Goal: Navigation & Orientation: Find specific page/section

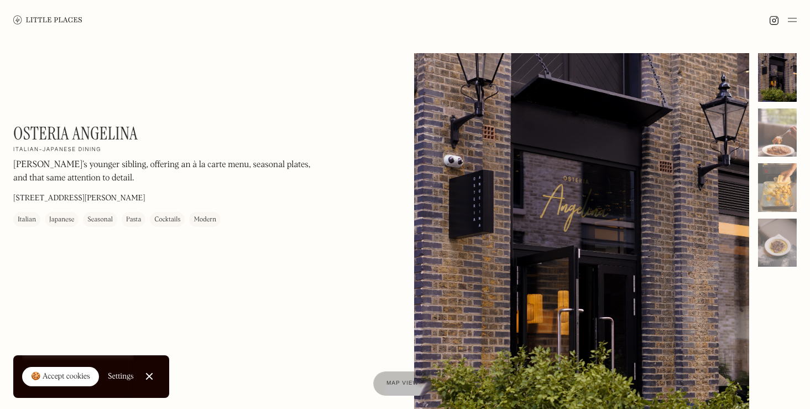
click at [590, 186] on div at bounding box center [582, 262] width 336 height 419
drag, startPoint x: 581, startPoint y: 196, endPoint x: 699, endPoint y: 3, distance: 225.7
click at [648, 196] on div at bounding box center [582, 262] width 336 height 419
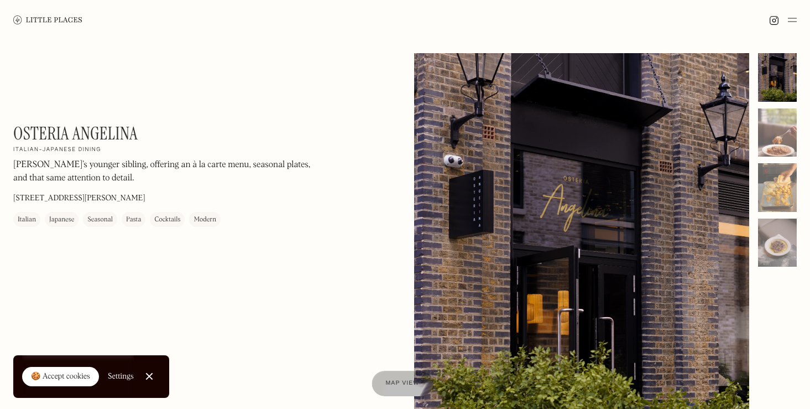
click at [406, 380] on span "Map view" at bounding box center [403, 383] width 34 height 7
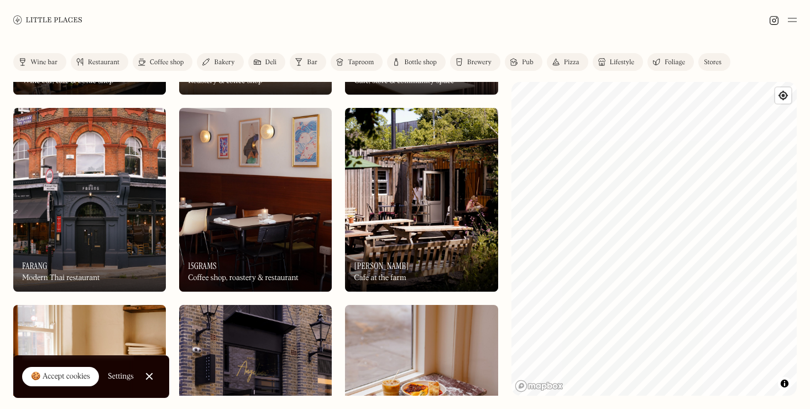
scroll to position [1070, 0]
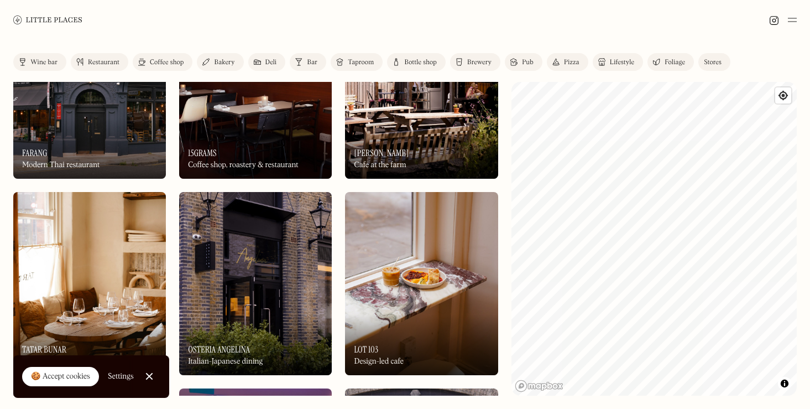
click at [260, 304] on img at bounding box center [255, 283] width 153 height 183
